Goal: Check status: Check status

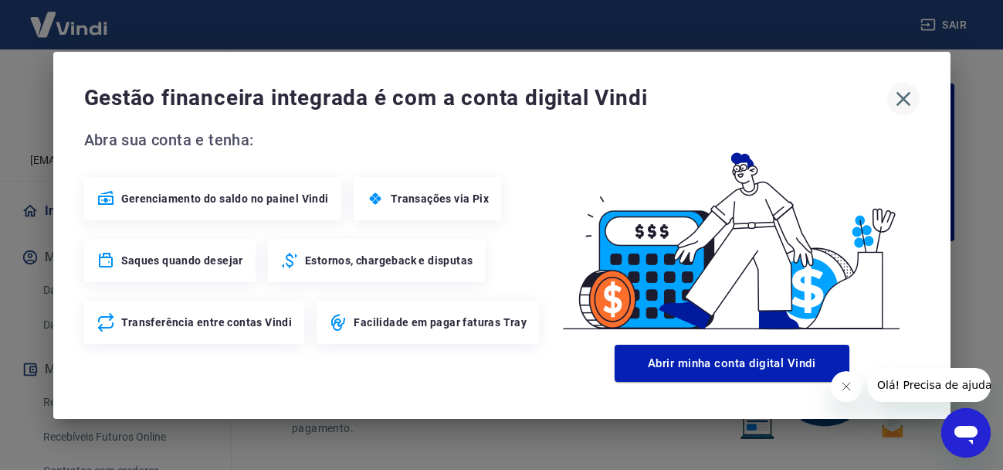
click at [909, 97] on icon "button" at bounding box center [903, 99] width 25 height 25
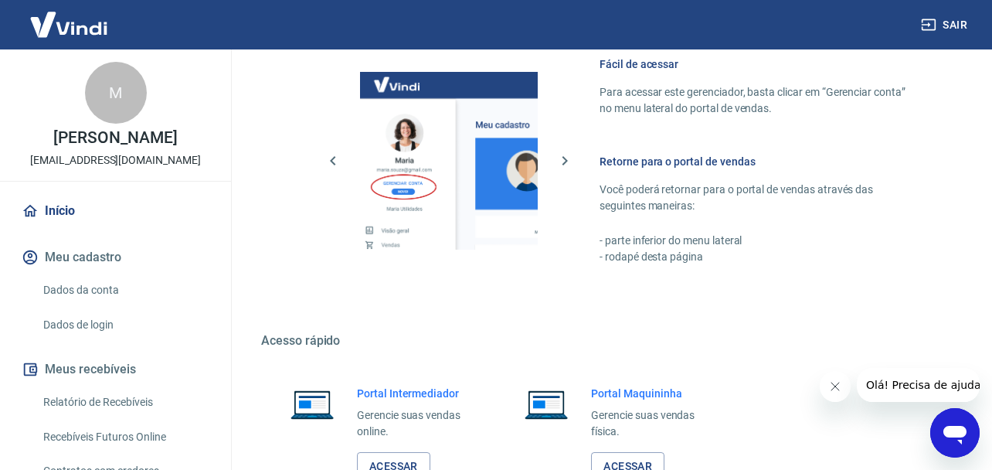
scroll to position [958, 0]
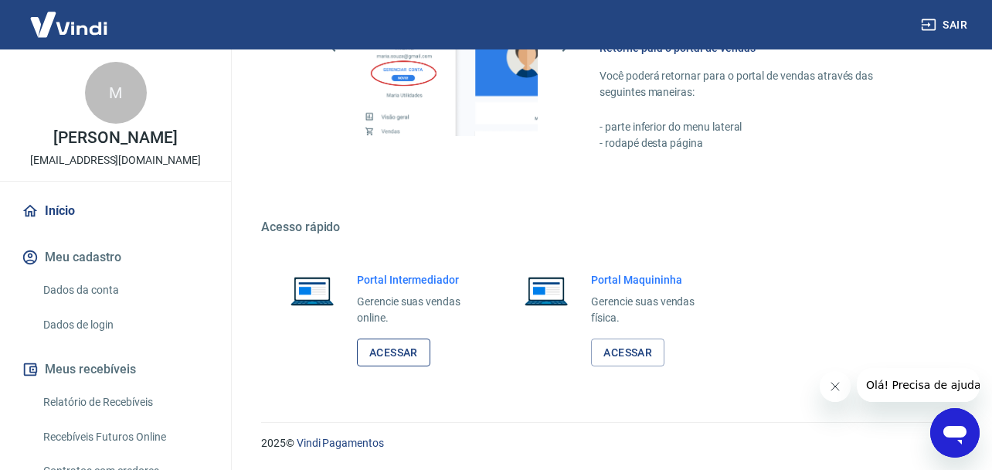
click at [389, 355] on link "Acessar" at bounding box center [393, 352] width 73 height 29
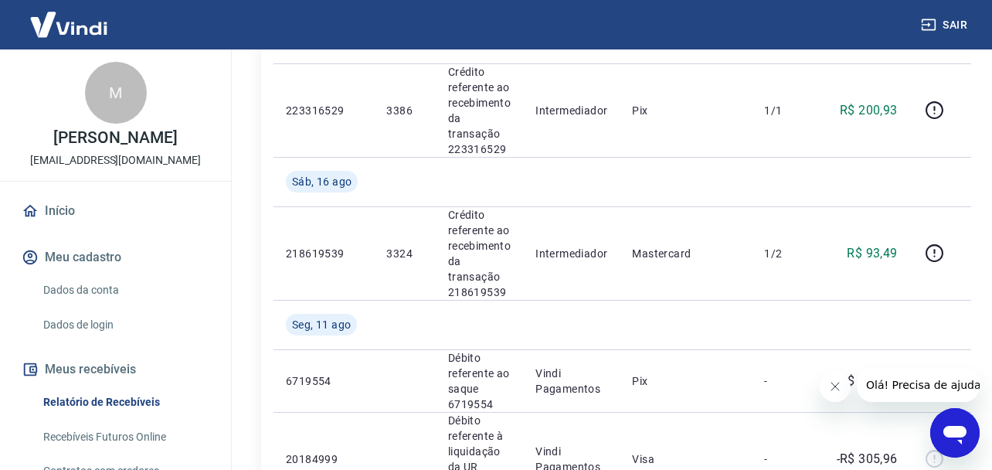
scroll to position [541, 0]
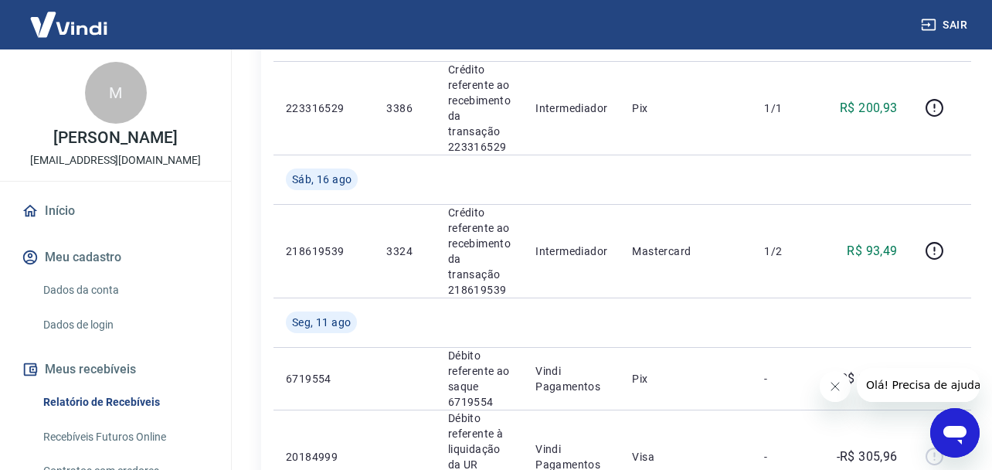
click at [836, 386] on icon "Fechar mensagem da empresa" at bounding box center [834, 386] width 12 height 12
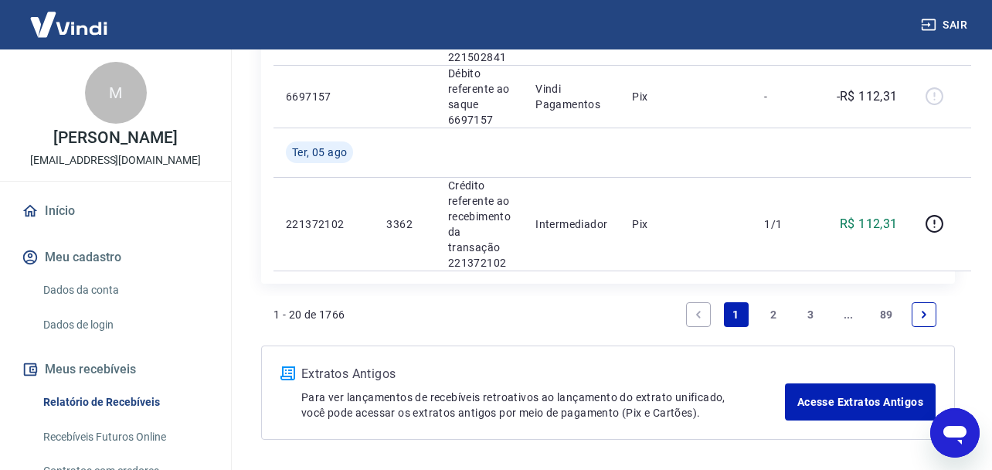
scroll to position [2317, 0]
click at [778, 314] on link "2" at bounding box center [773, 313] width 25 height 25
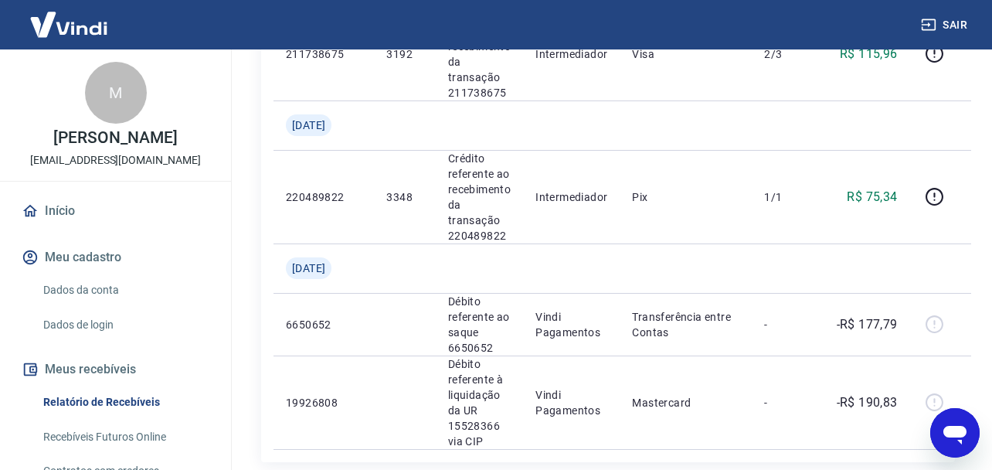
scroll to position [2241, 0]
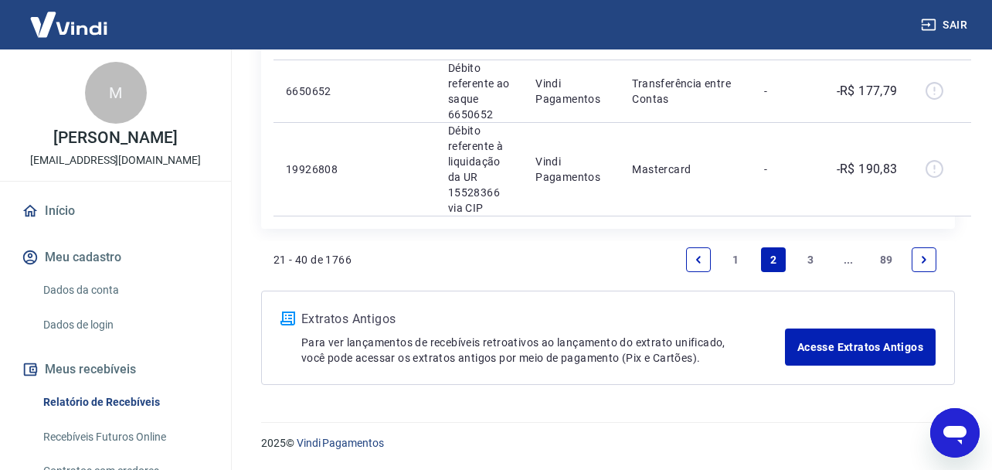
click at [736, 254] on link "1" at bounding box center [736, 259] width 25 height 25
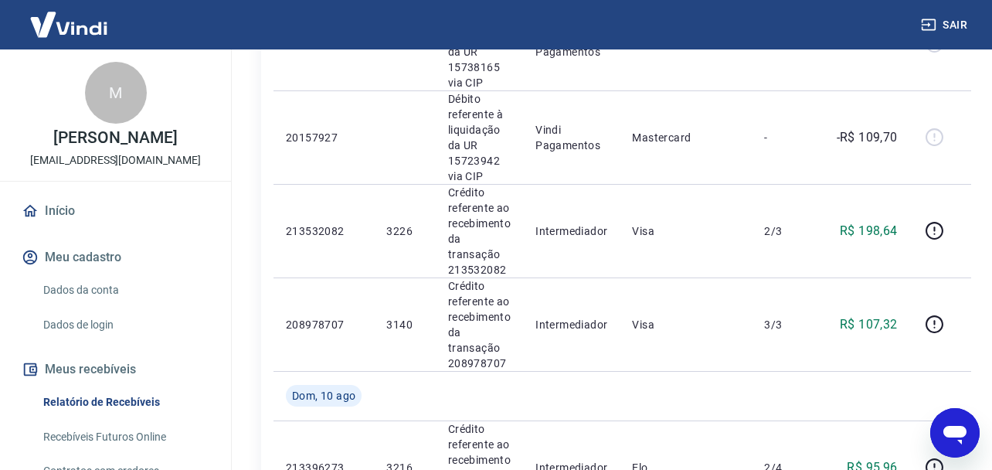
scroll to position [1081, 0]
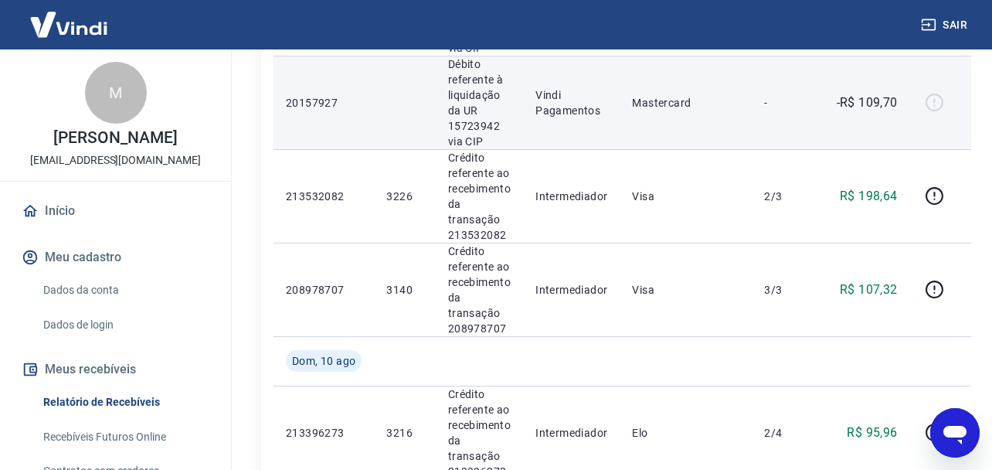
click at [968, 132] on td at bounding box center [941, 102] width 62 height 93
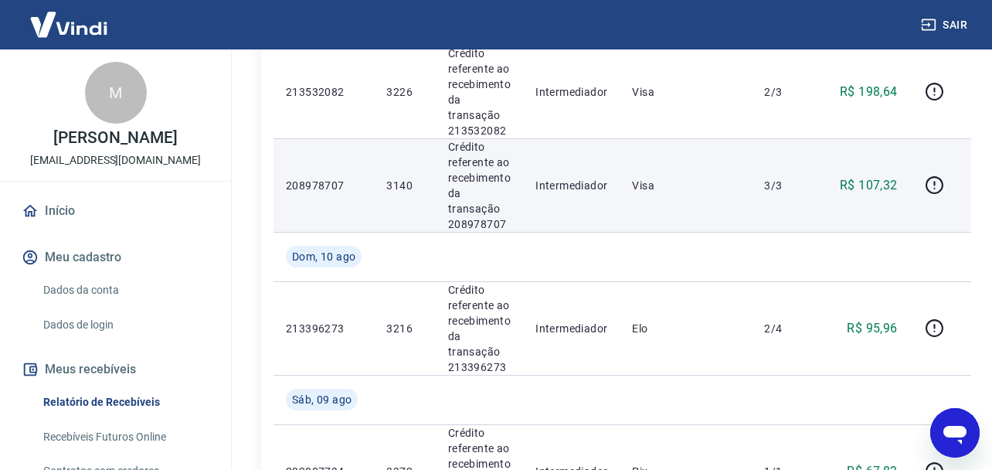
scroll to position [1159, 0]
